Goal: Task Accomplishment & Management: Complete application form

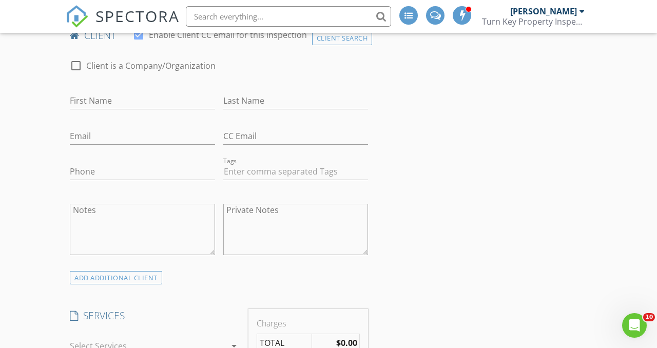
scroll to position [532, 0]
click at [100, 109] on input "First Name" at bounding box center [142, 100] width 145 height 17
type input "Yasir"
type input "Yahya"
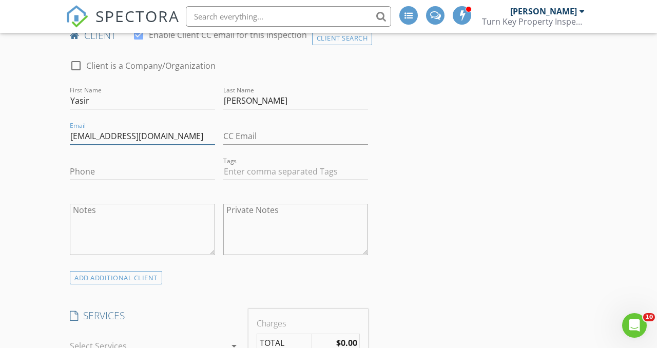
type input "yasiryosef@yahoo.com"
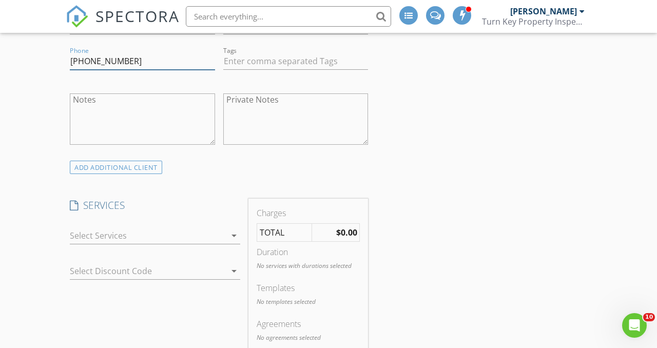
scroll to position [662, 0]
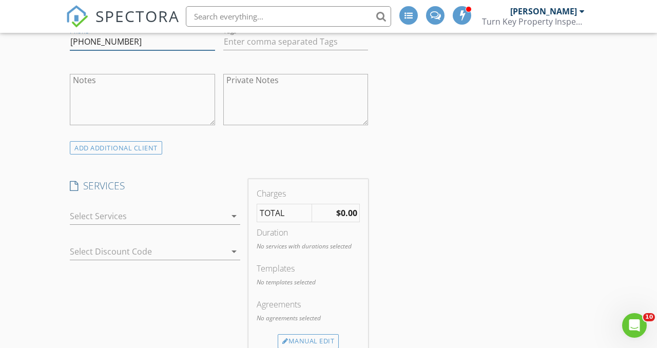
type input "949-981-5890"
click at [162, 224] on div at bounding box center [148, 216] width 156 height 16
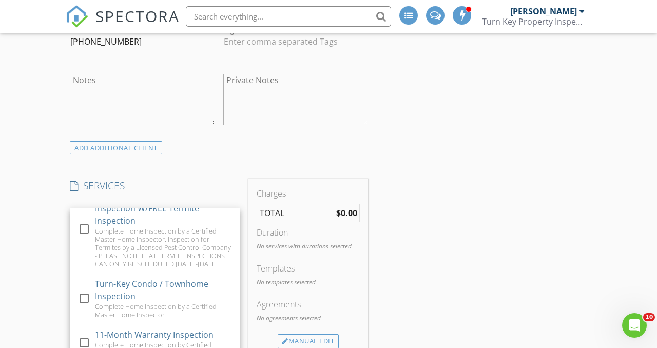
scroll to position [120, 0]
click at [199, 290] on div "Turn-Key Condo / Townhome Inspection" at bounding box center [163, 289] width 137 height 25
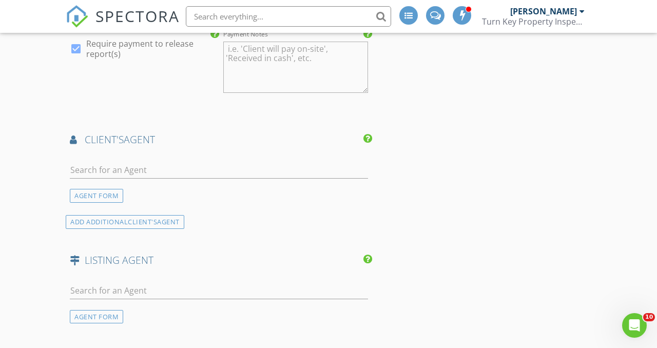
scroll to position [1155, 0]
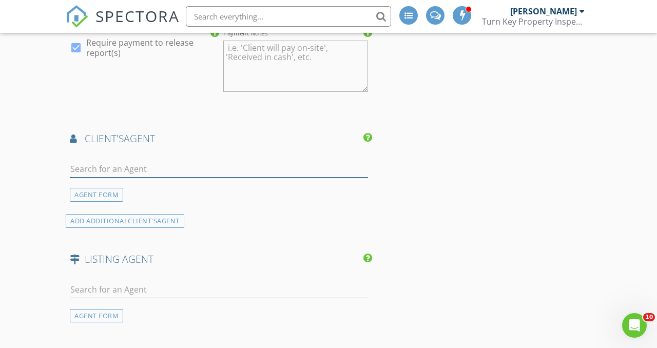
click at [112, 178] on input "text" at bounding box center [219, 169] width 298 height 17
type input "[PERSON_NAME]"
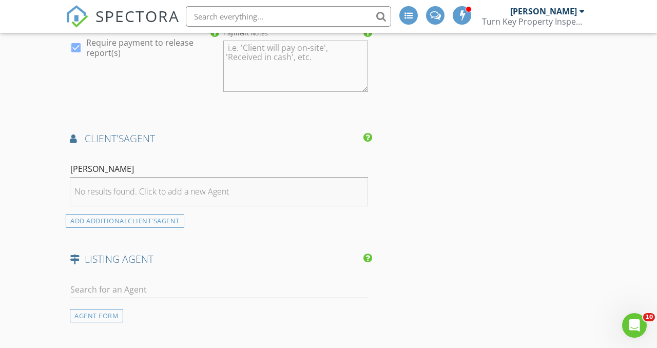
click at [159, 197] on div "No results found. Click to add a new Agent" at bounding box center [151, 191] width 154 height 12
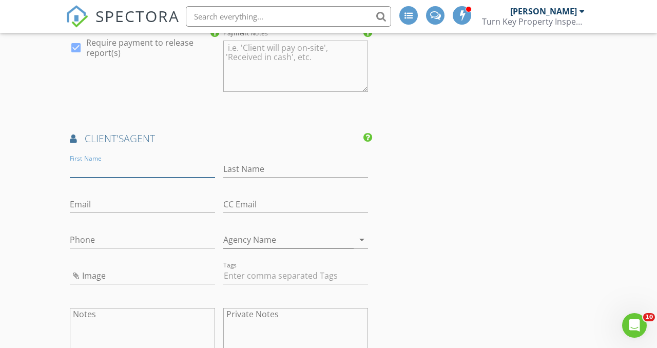
click at [109, 178] on input "First Name" at bounding box center [142, 169] width 145 height 17
type input "[PERSON_NAME]"
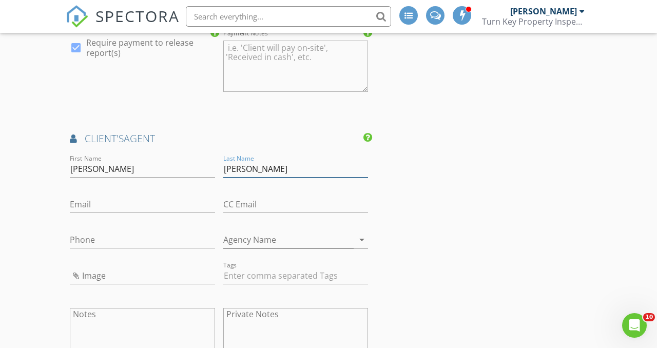
type input "[PERSON_NAME]"
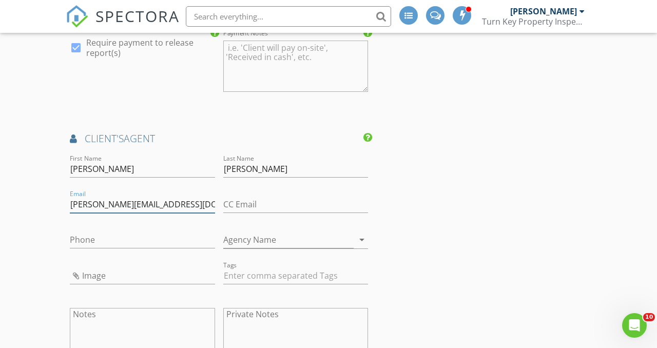
type input "[PERSON_NAME][EMAIL_ADDRESS][DOMAIN_NAME]"
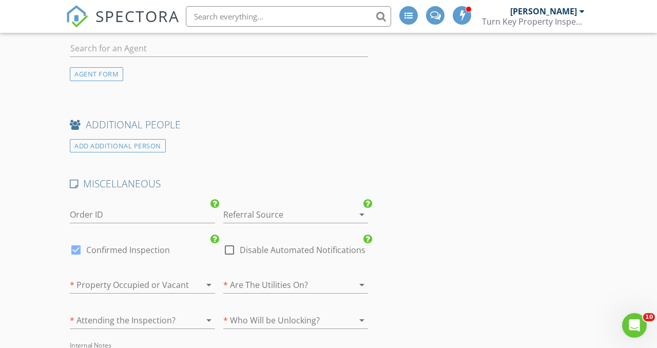
scroll to position [1589, 0]
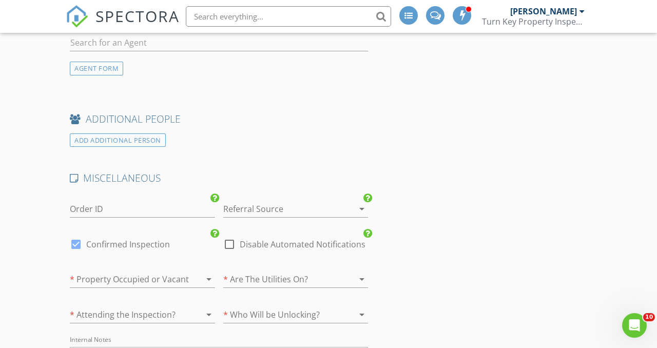
type input "[PHONE_NUMBER]"
click at [271, 216] on div at bounding box center [281, 209] width 116 height 16
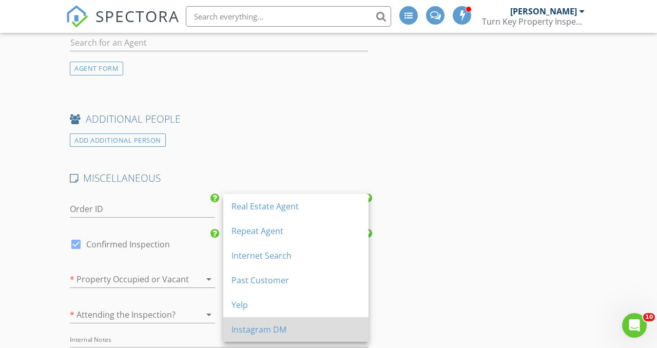
click at [325, 330] on div "Instagram DM" at bounding box center [295, 329] width 129 height 12
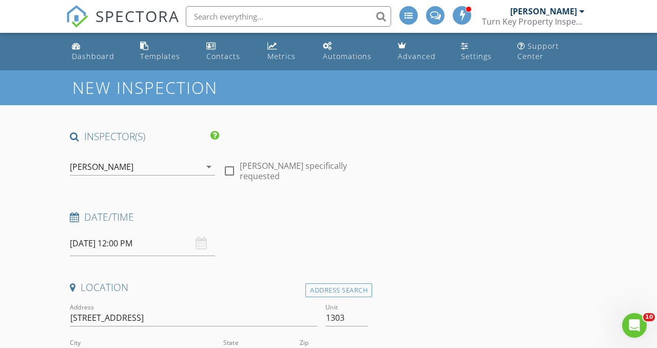
scroll to position [65, 0]
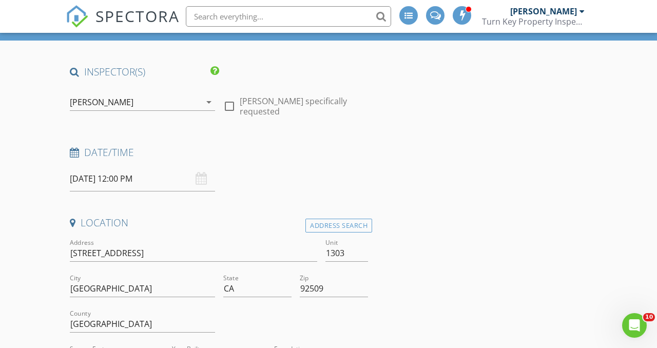
click at [126, 102] on div "[PERSON_NAME]" at bounding box center [102, 101] width 64 height 9
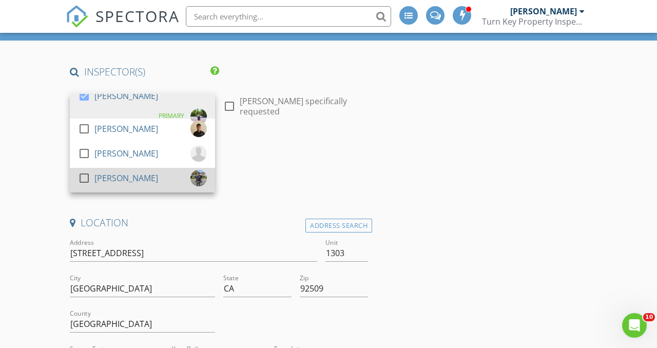
click at [115, 181] on div "[PERSON_NAME]" at bounding box center [126, 178] width 64 height 16
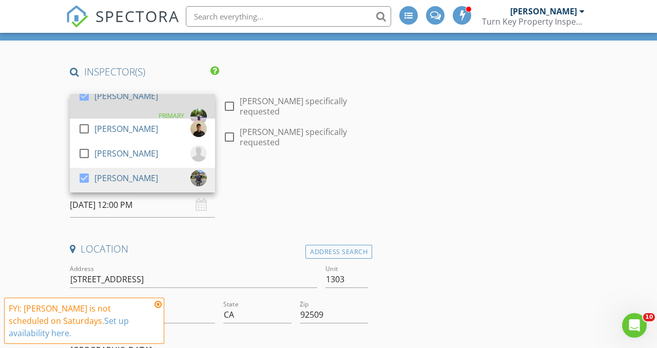
click at [85, 102] on div at bounding box center [83, 95] width 17 height 17
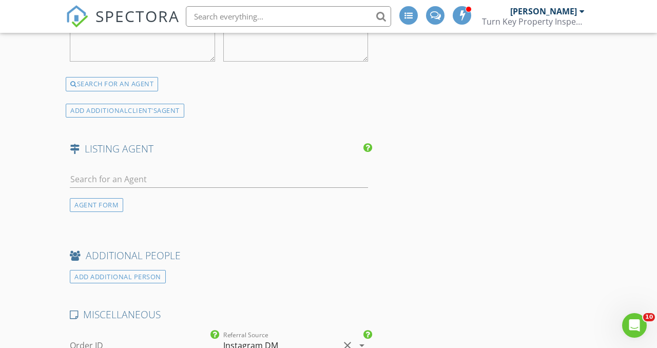
scroll to position [1898, 0]
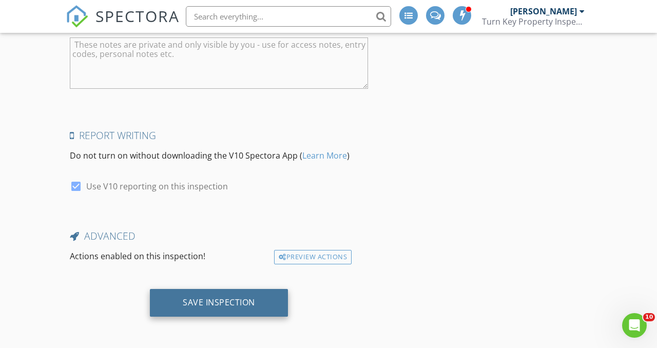
click at [255, 302] on div "Save Inspection" at bounding box center [219, 303] width 138 height 28
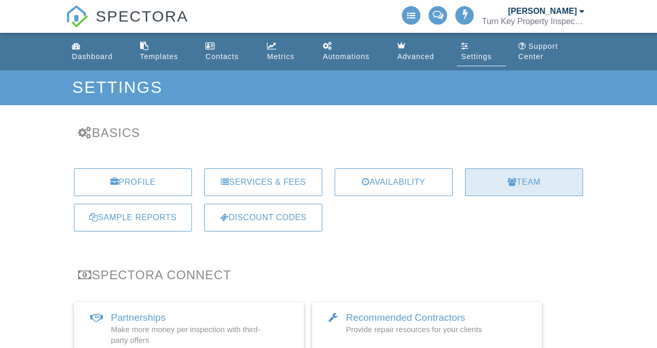
click at [531, 179] on div "Team" at bounding box center [524, 182] width 118 height 28
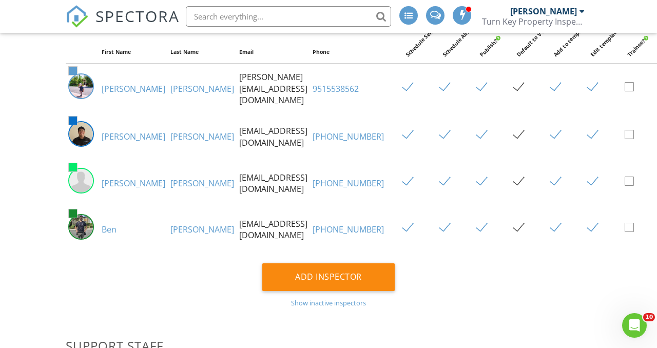
click at [108, 233] on link "Ben" at bounding box center [109, 229] width 15 height 11
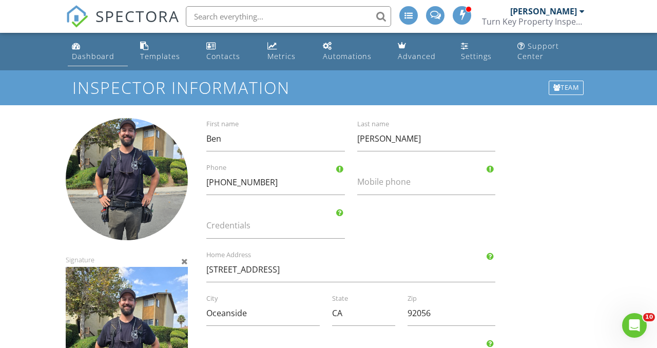
click at [101, 54] on div "Dashboard" at bounding box center [93, 56] width 43 height 10
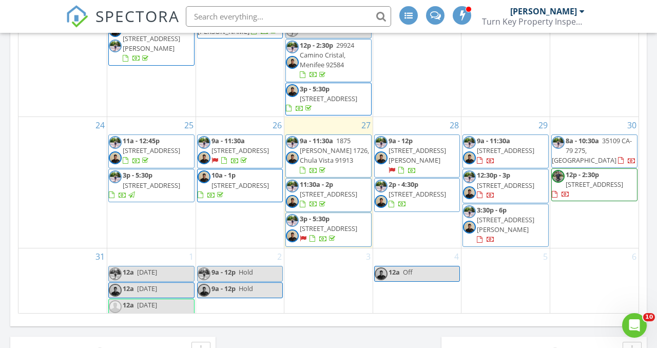
scroll to position [642, 0]
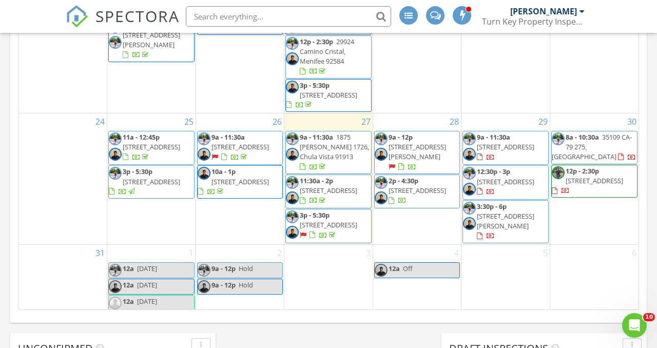
click at [578, 176] on span "9797 Crossbay Lp 1303, Jurupa Valley 92509" at bounding box center [593, 180] width 57 height 9
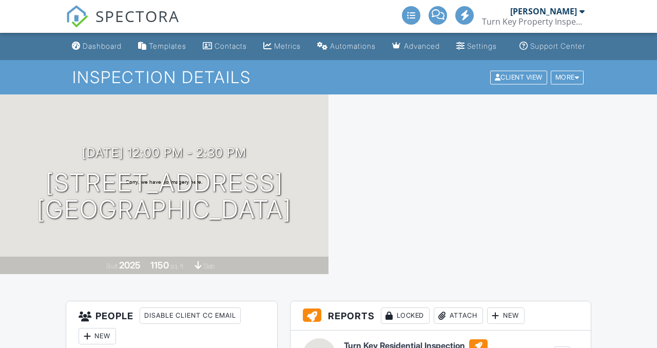
scroll to position [265, 0]
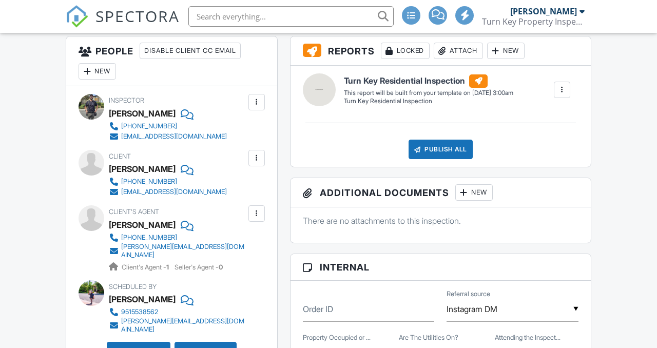
click at [101, 80] on div "New" at bounding box center [96, 71] width 37 height 16
click at [132, 89] on li "Inspector" at bounding box center [135, 76] width 101 height 26
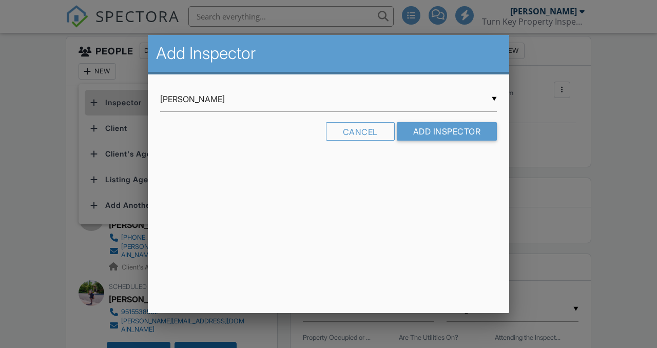
scroll to position [0, 0]
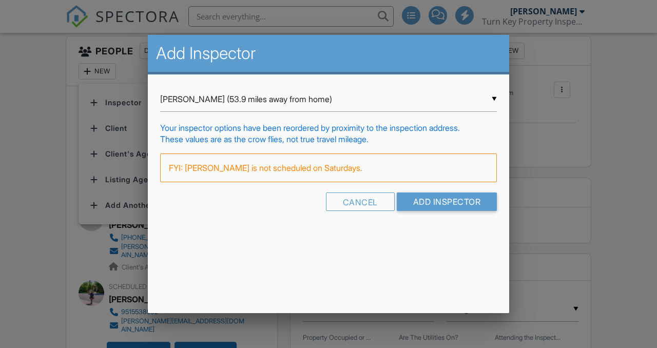
click at [285, 94] on input "Anthony V. Flores (53.9 miles away from home)" at bounding box center [328, 99] width 337 height 25
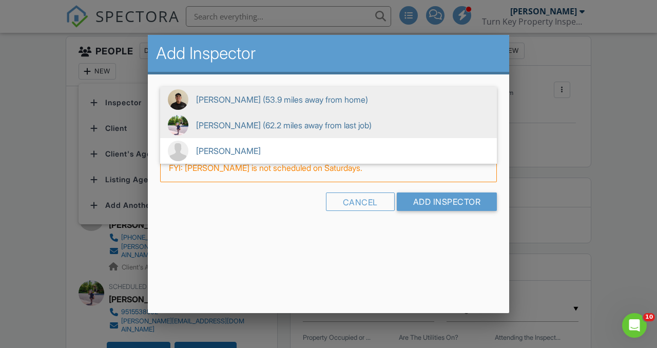
click at [330, 124] on span "Anthony Flores (62.2 miles away from last job)" at bounding box center [328, 125] width 337 height 26
type input "Anthony Flores (62.2 miles away from last job)"
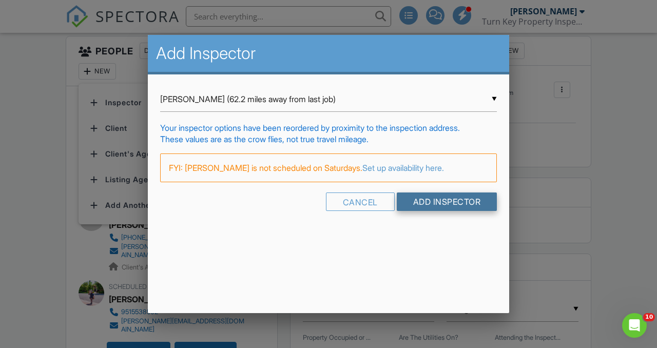
click at [456, 198] on input "Add Inspector" at bounding box center [447, 201] width 101 height 18
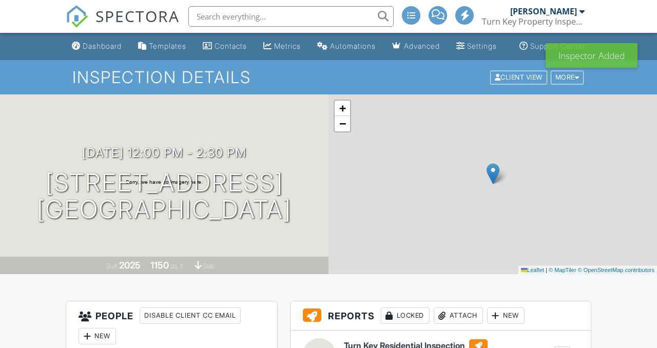
scroll to position [252, 0]
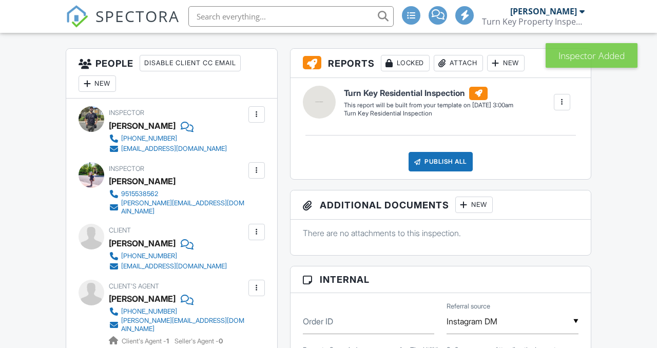
click at [258, 120] on div at bounding box center [256, 114] width 10 height 10
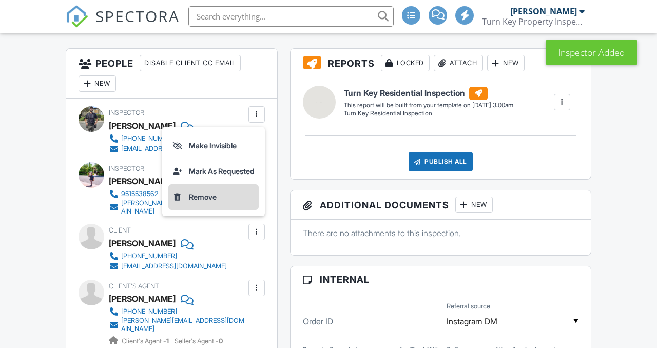
click at [200, 207] on li "Remove" at bounding box center [213, 197] width 90 height 26
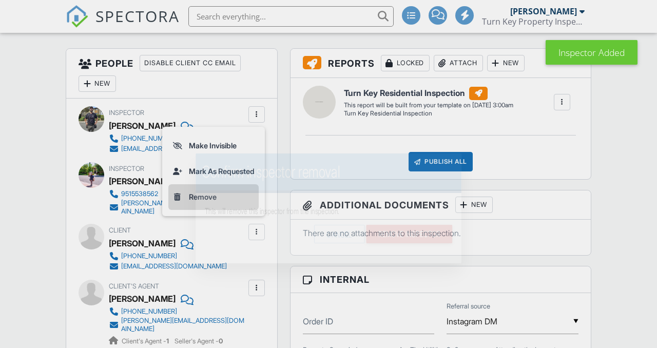
scroll to position [0, 0]
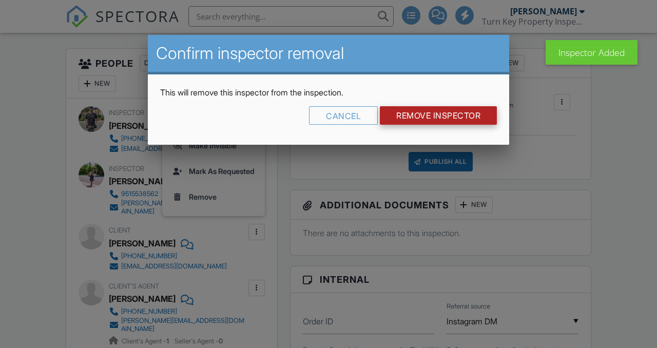
click at [462, 115] on input "Remove Inspector" at bounding box center [438, 115] width 117 height 18
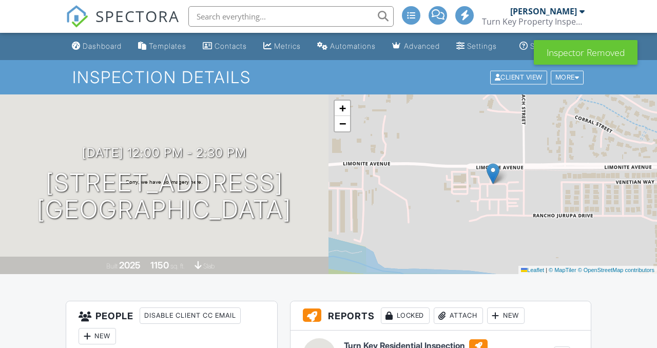
click at [83, 50] on div "Dashboard" at bounding box center [102, 46] width 39 height 9
